Goal: Task Accomplishment & Management: Complete application form

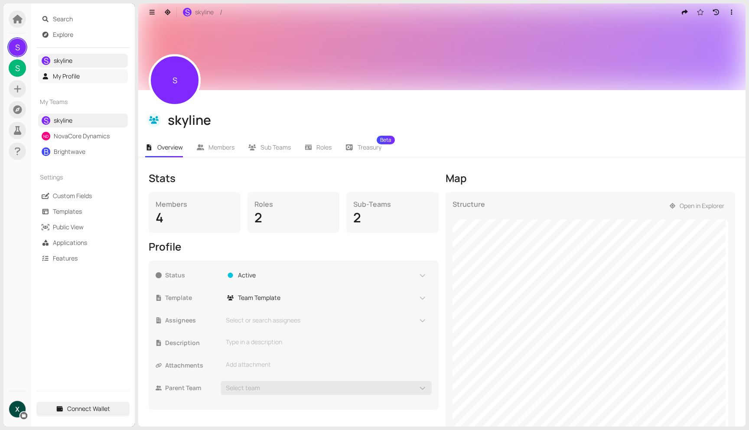
click at [69, 79] on link "My Profile" at bounding box center [66, 76] width 27 height 8
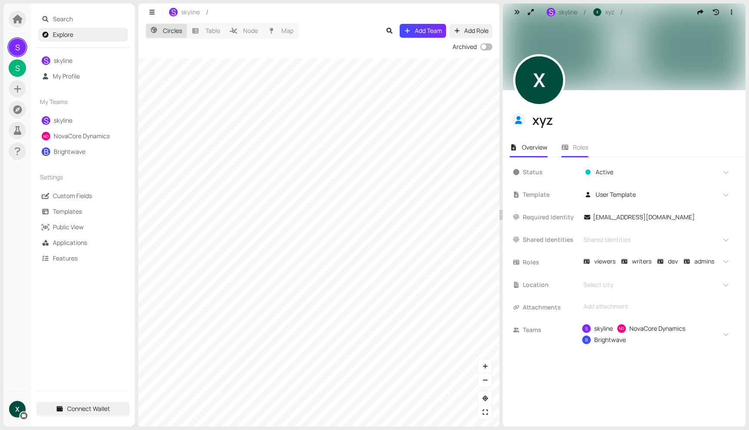
click at [575, 155] on li "Roles" at bounding box center [574, 147] width 41 height 20
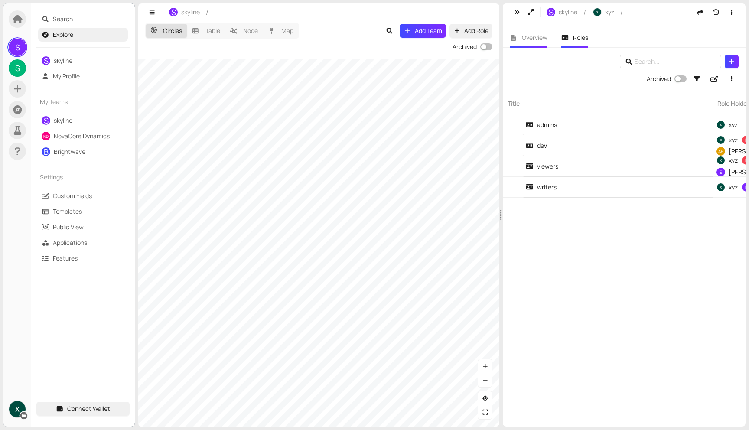
click at [539, 39] on span "Overview" at bounding box center [535, 37] width 26 height 8
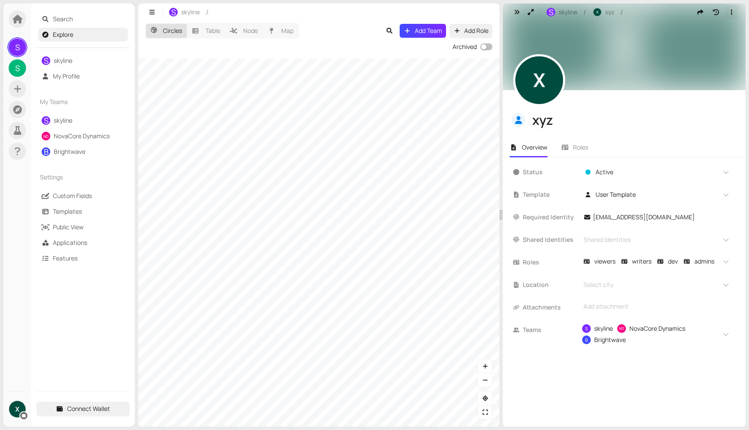
click at [734, 7] on button "button" at bounding box center [732, 12] width 14 height 14
click at [612, 135] on div "Overview Roles" at bounding box center [624, 143] width 243 height 27
click at [64, 73] on link "My Profile" at bounding box center [66, 76] width 27 height 8
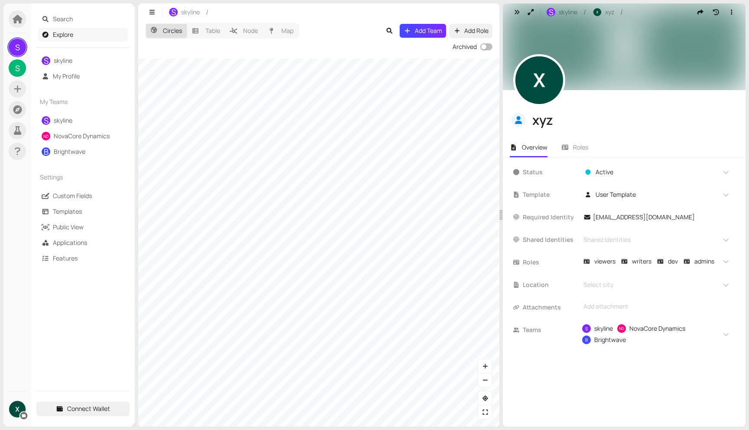
click at [59, 35] on link "Explore" at bounding box center [63, 34] width 20 height 8
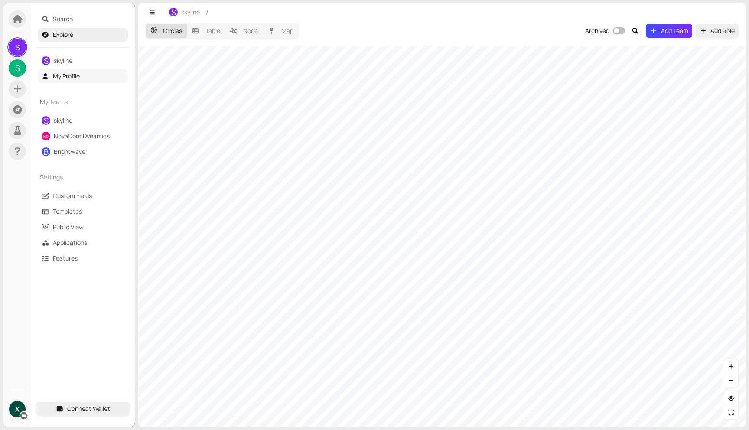
click at [59, 77] on link "My Profile" at bounding box center [66, 76] width 27 height 8
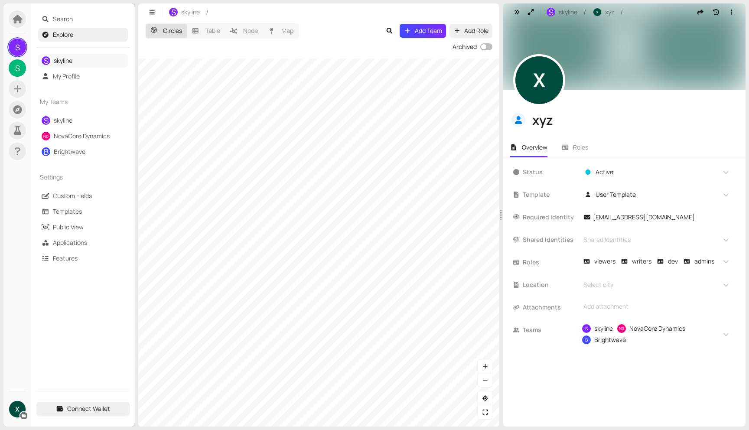
click at [59, 63] on link "skyline" at bounding box center [63, 60] width 19 height 8
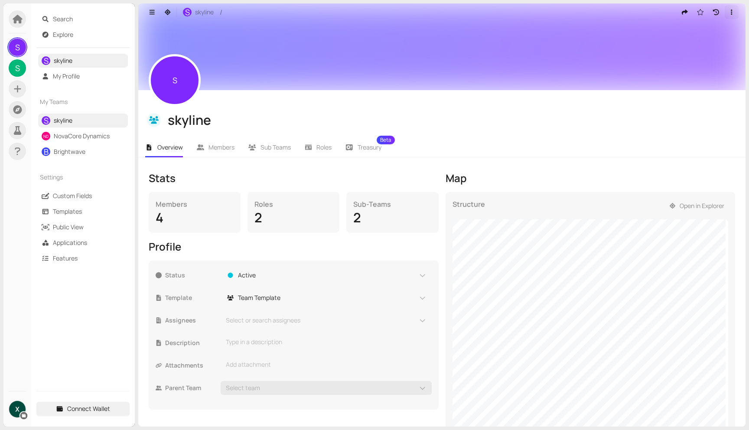
click at [730, 9] on button "button" at bounding box center [732, 12] width 14 height 14
click at [540, 102] on div "S skyline" at bounding box center [441, 110] width 607 height 40
click at [18, 19] on icon at bounding box center [18, 19] width 10 height 9
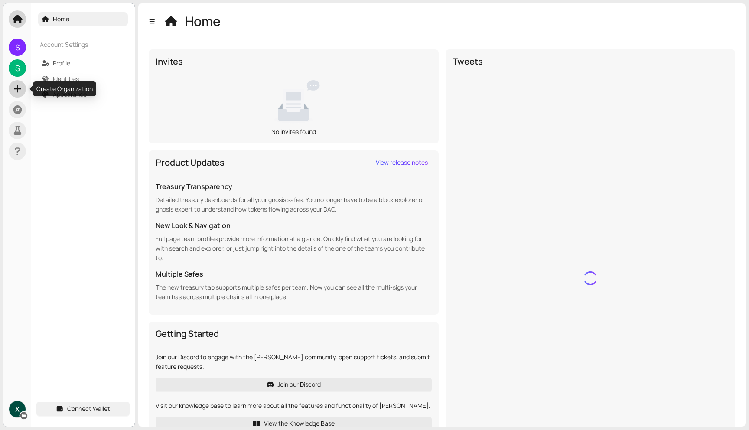
click at [19, 93] on icon at bounding box center [17, 89] width 11 height 9
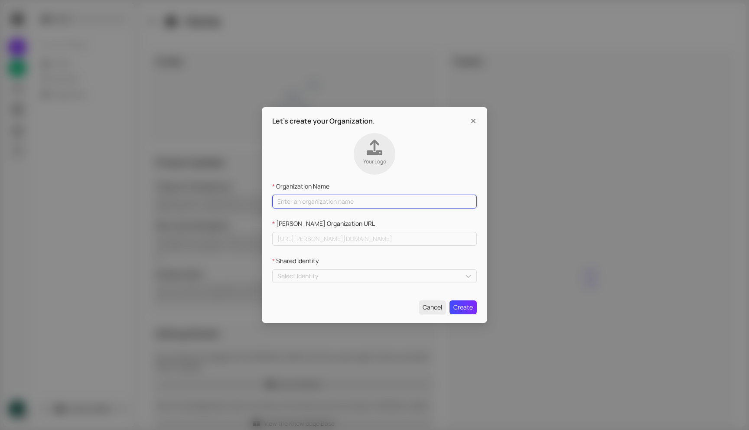
click at [301, 203] on input "Organization Name" at bounding box center [374, 202] width 205 height 14
type input "S"
type input "s"
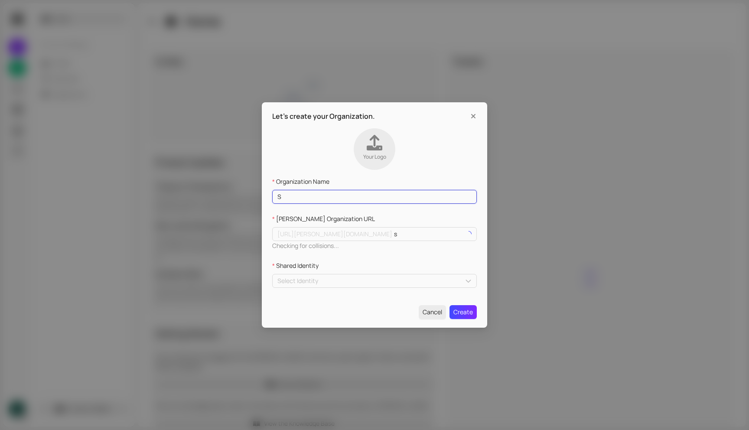
type input "So"
type input "so"
type input "Som"
type input "som"
type input "Some"
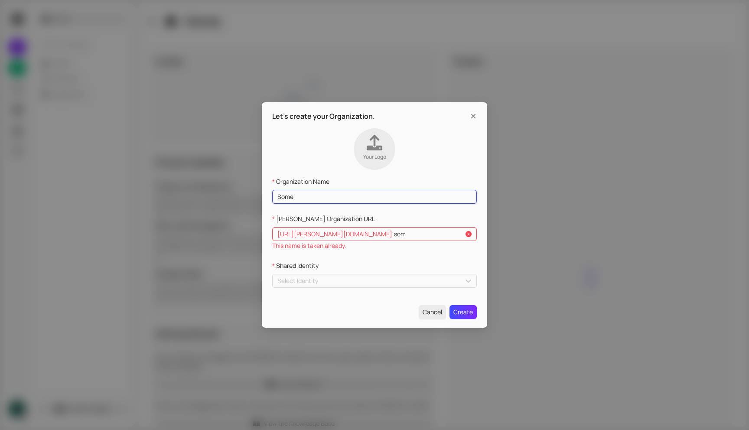
type input "some"
type input "Somet"
type input "somet"
type input "Someth"
type input "someth"
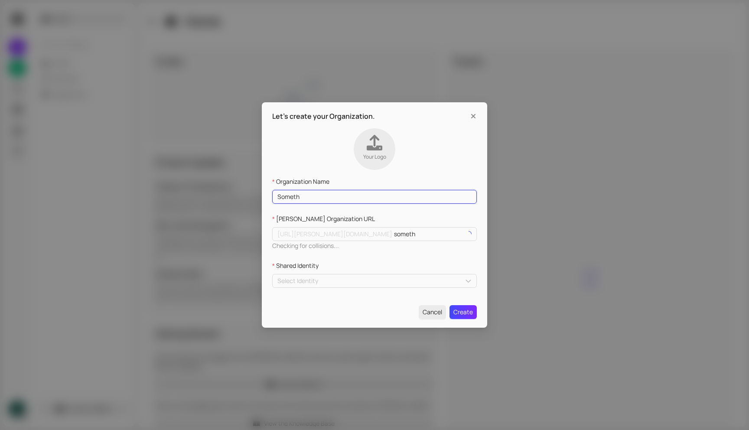
type input "Somethi"
type input "somethi"
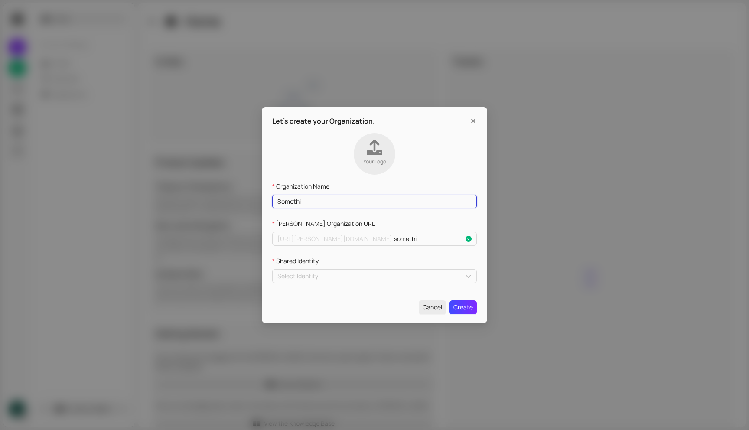
type input "Somethin"
type input "somethin"
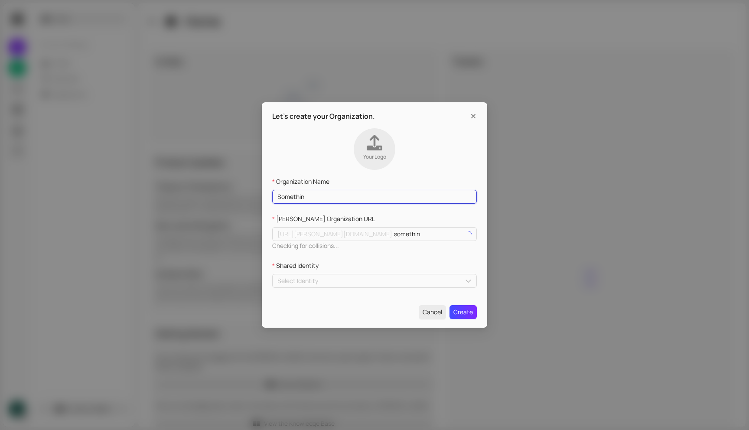
type input "Something"
type input "something"
type input "Something"
click at [319, 282] on div "Select Identity" at bounding box center [374, 281] width 205 height 14
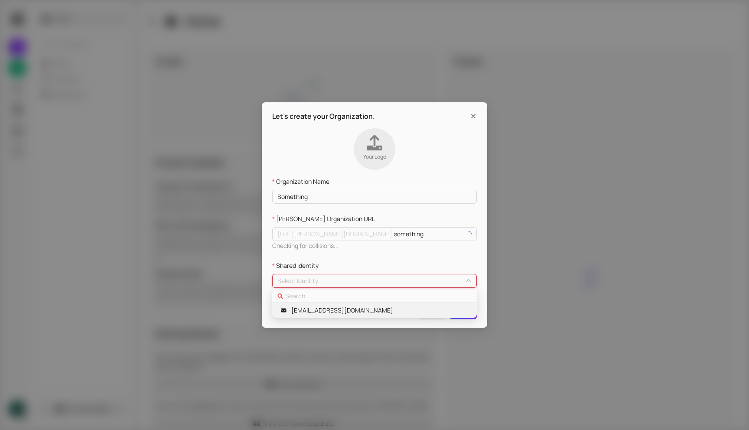
click at [308, 312] on span "[EMAIL_ADDRESS][DOMAIN_NAME]" at bounding box center [342, 311] width 102 height 10
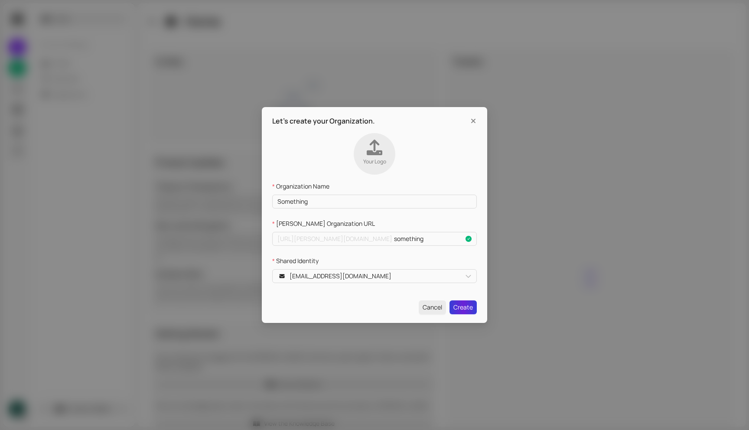
click at [462, 311] on span "Create" at bounding box center [463, 308] width 20 height 10
